Goal: Use online tool/utility: Utilize a website feature to perform a specific function

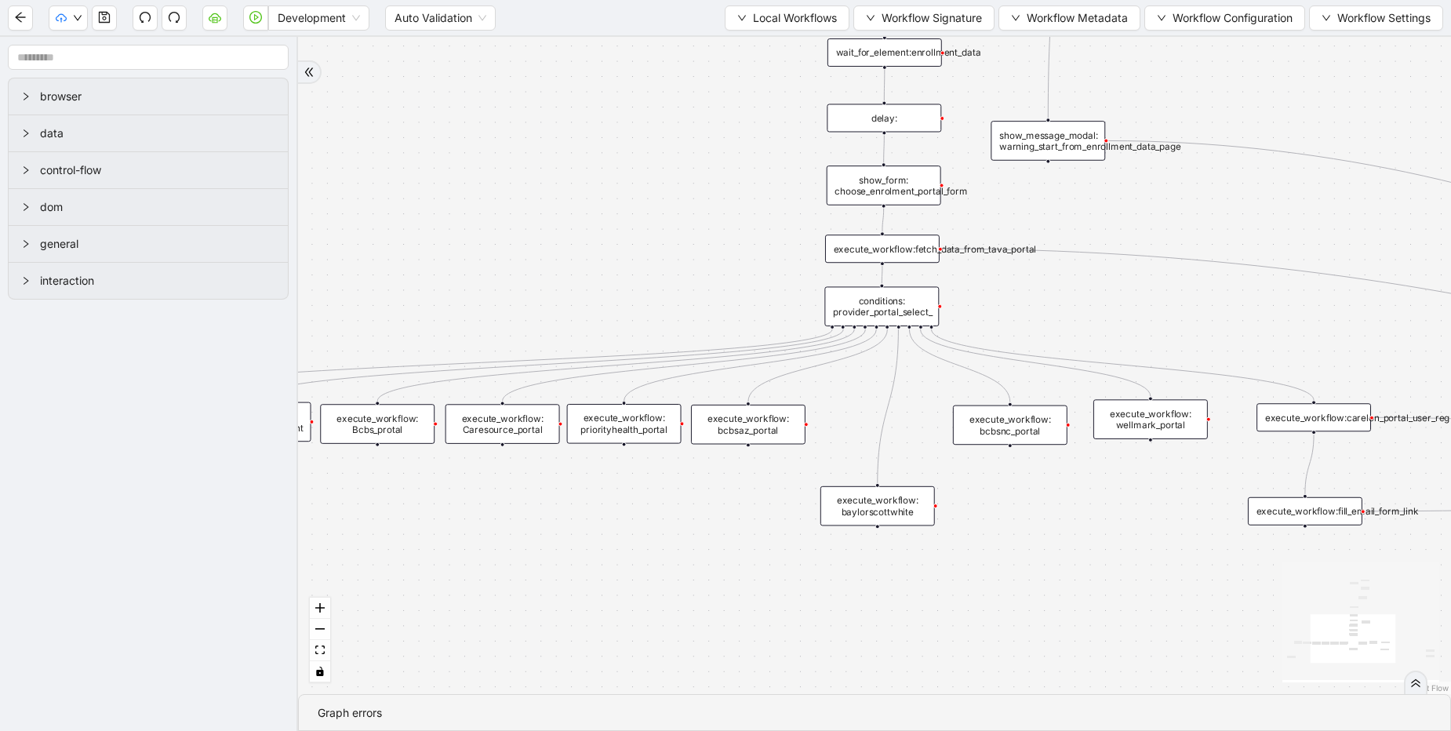
click at [706, 230] on div "trigger execute_workflow:carelon_portal_user_reg execute_workflow:fetch_data_fr…" at bounding box center [874, 365] width 1153 height 657
click at [801, 25] on span "Local Workflows" at bounding box center [795, 17] width 84 height 17
click at [791, 45] on span "Select" at bounding box center [779, 48] width 102 height 17
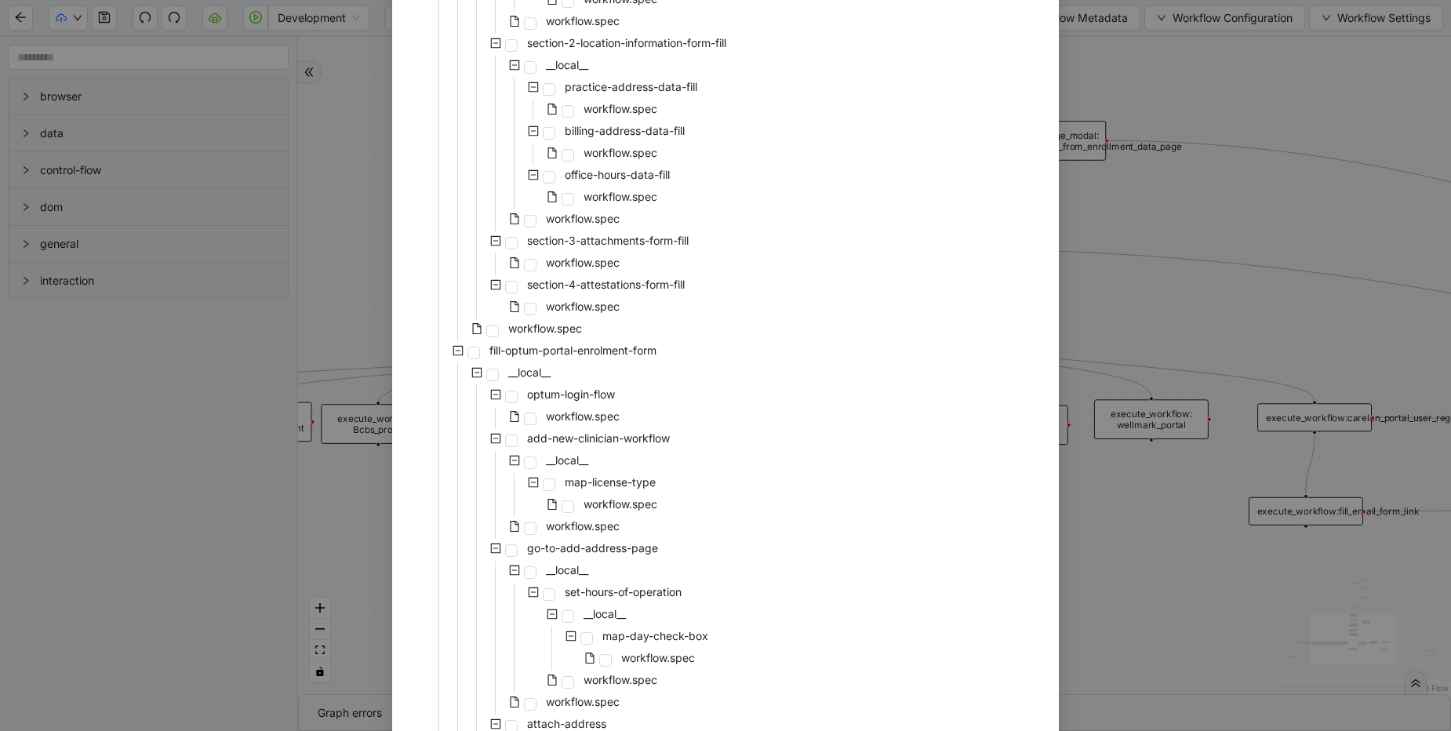
scroll to position [1223, 0]
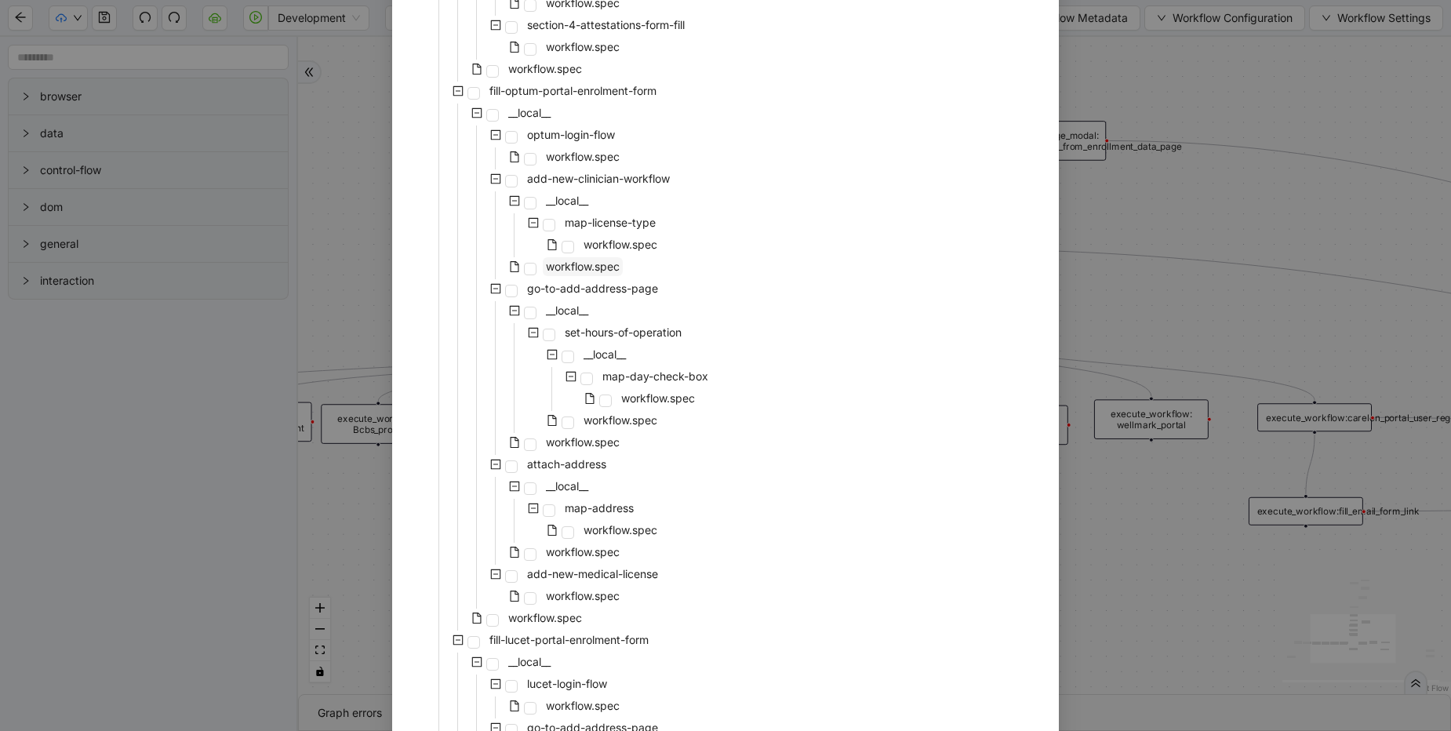
click at [572, 266] on span "workflow.spec" at bounding box center [583, 266] width 74 height 13
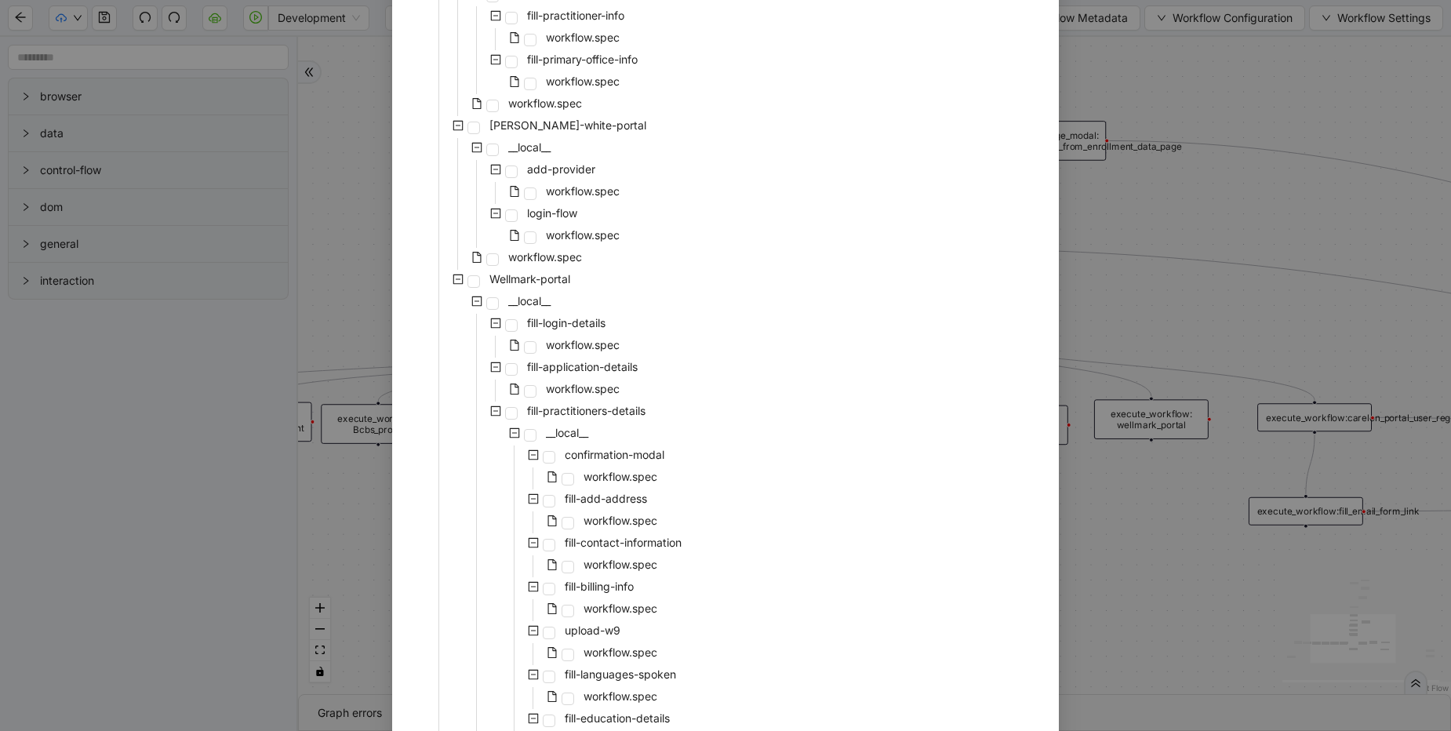
scroll to position [5473, 0]
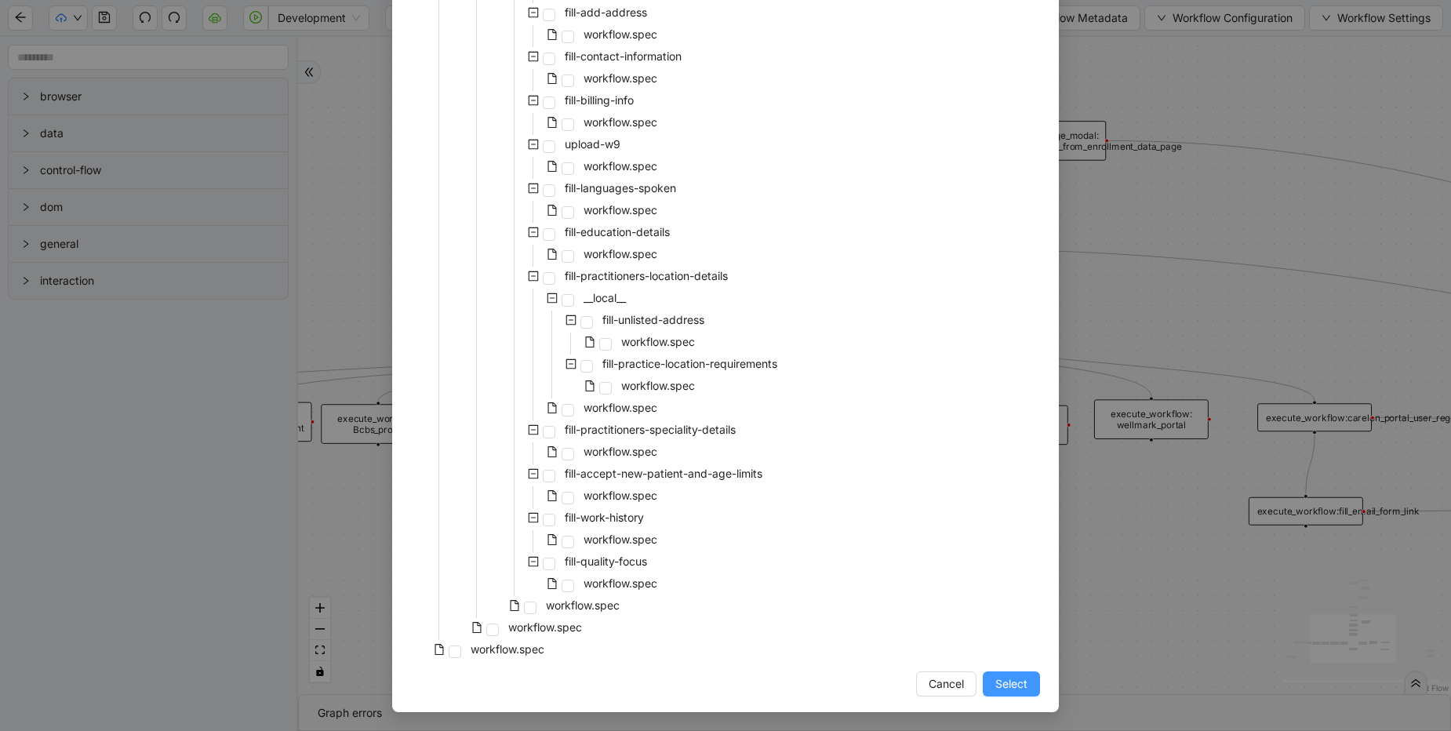
click at [1012, 671] on button "Select" at bounding box center [1010, 683] width 57 height 25
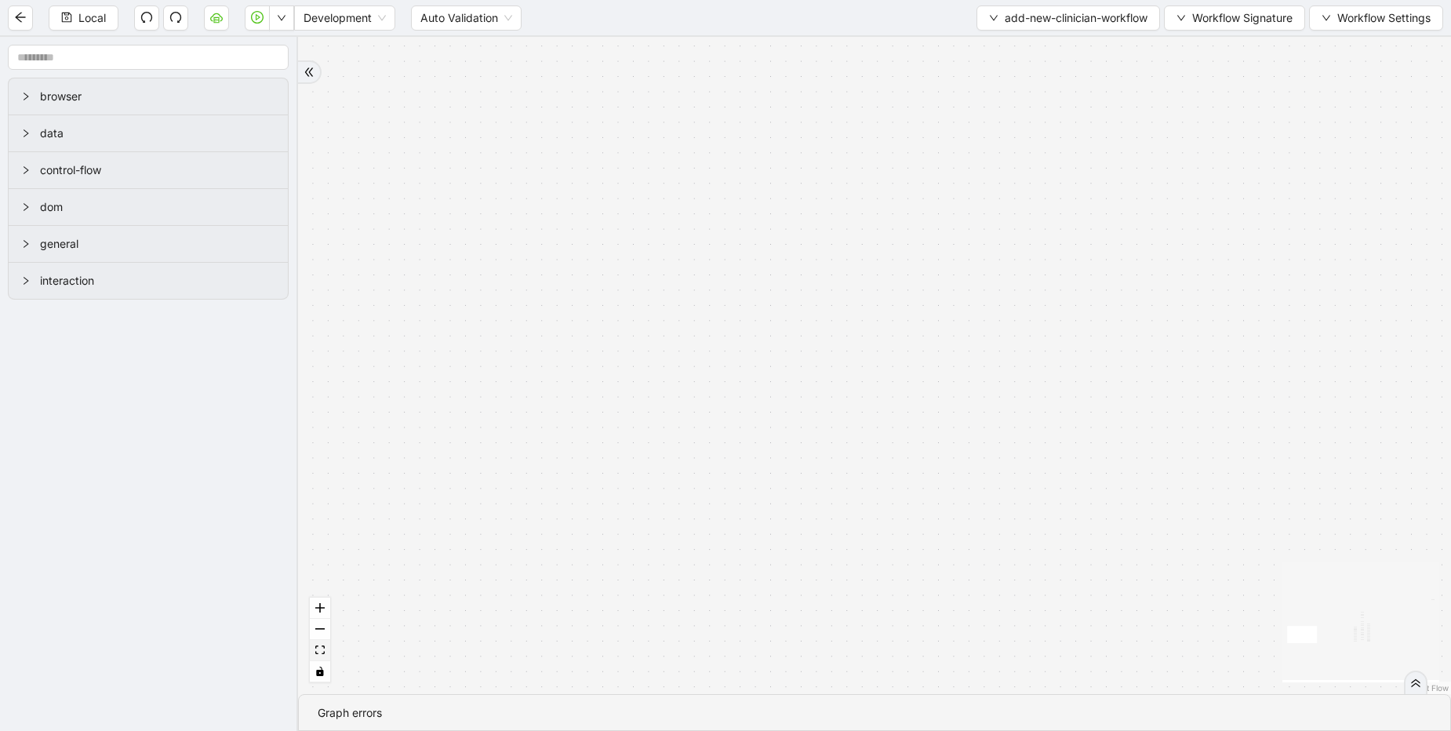
click at [313, 649] on button "fit view" at bounding box center [320, 650] width 20 height 21
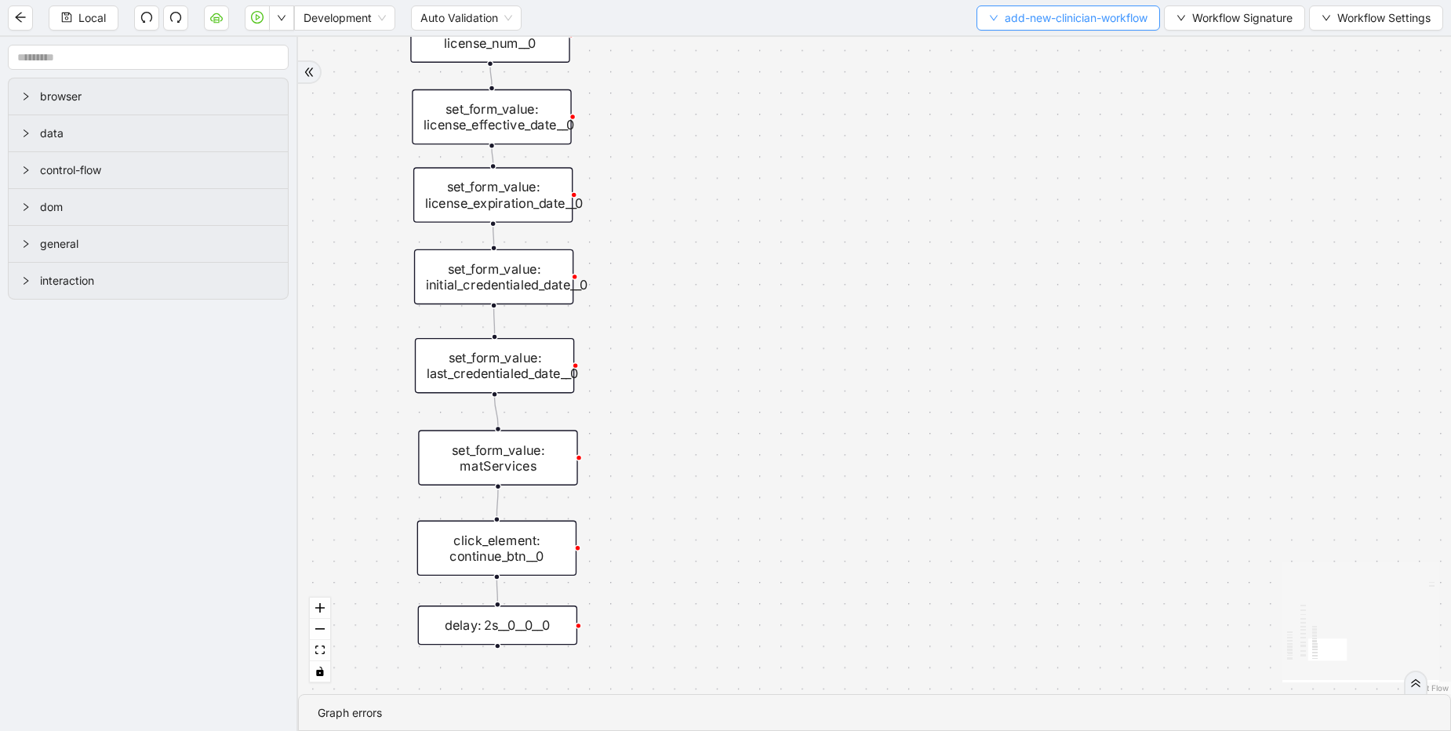
click at [1074, 16] on span "add-new-clinician-workflow" at bounding box center [1075, 17] width 143 height 17
click at [1069, 44] on span "Select" at bounding box center [1063, 48] width 162 height 17
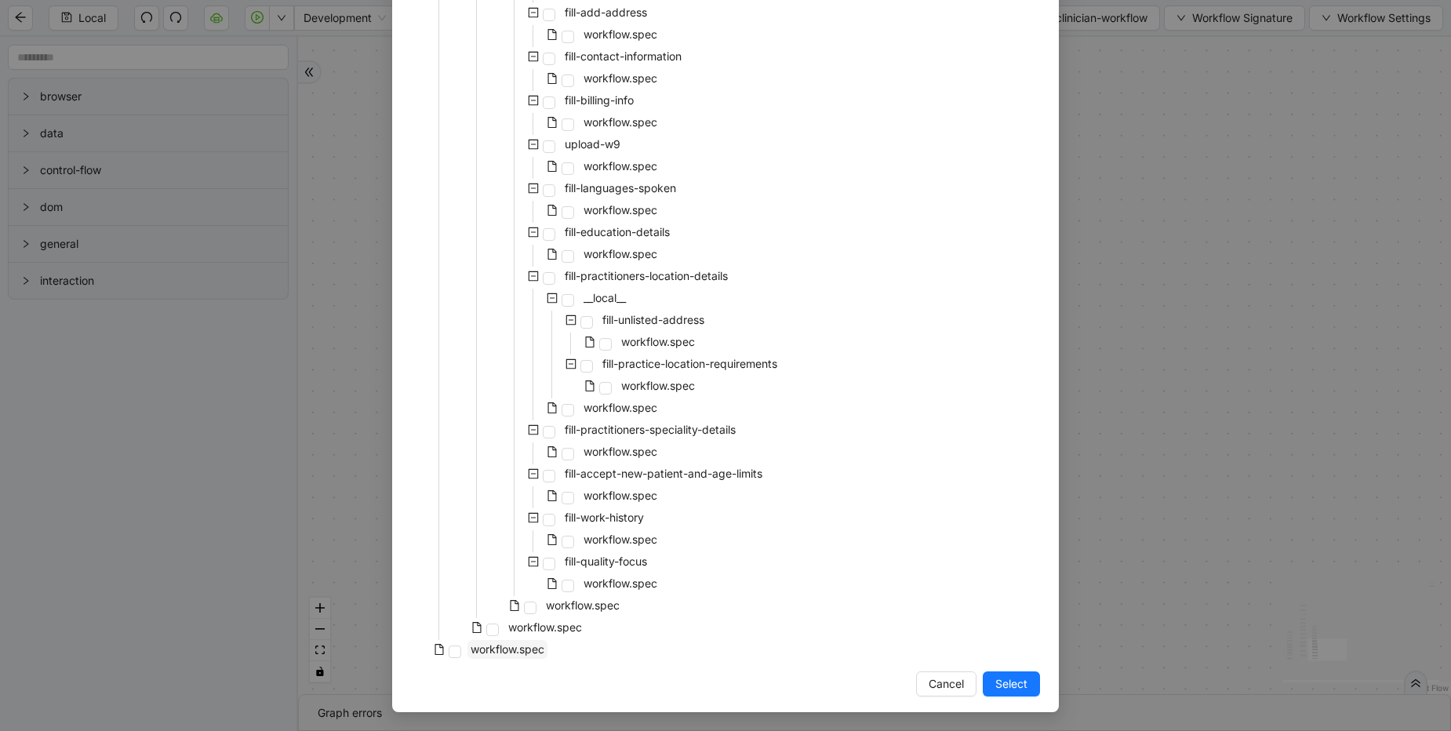
click at [501, 651] on span "workflow.spec" at bounding box center [507, 648] width 74 height 13
click at [1011, 685] on span "Select" at bounding box center [1011, 683] width 32 height 17
